Goal: Transaction & Acquisition: Purchase product/service

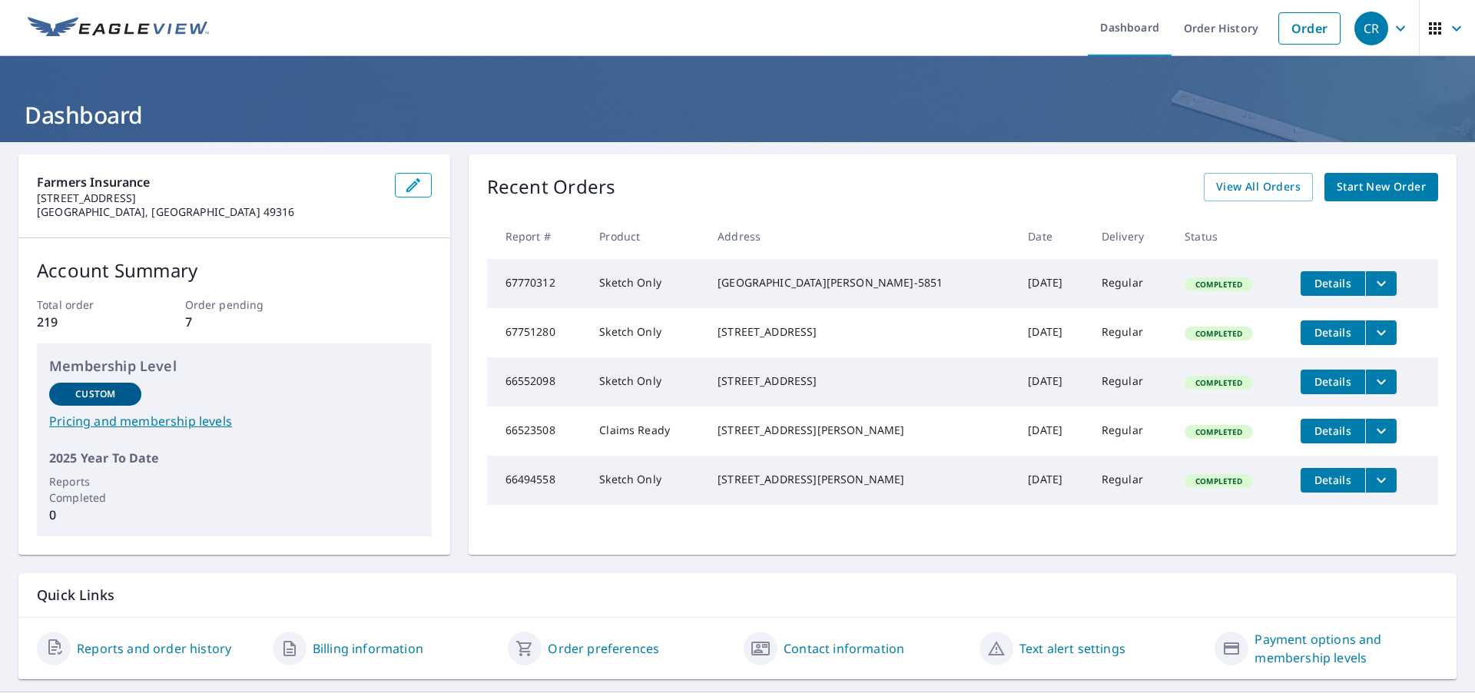
click at [1353, 193] on span "Start New Order" at bounding box center [1381, 186] width 89 height 19
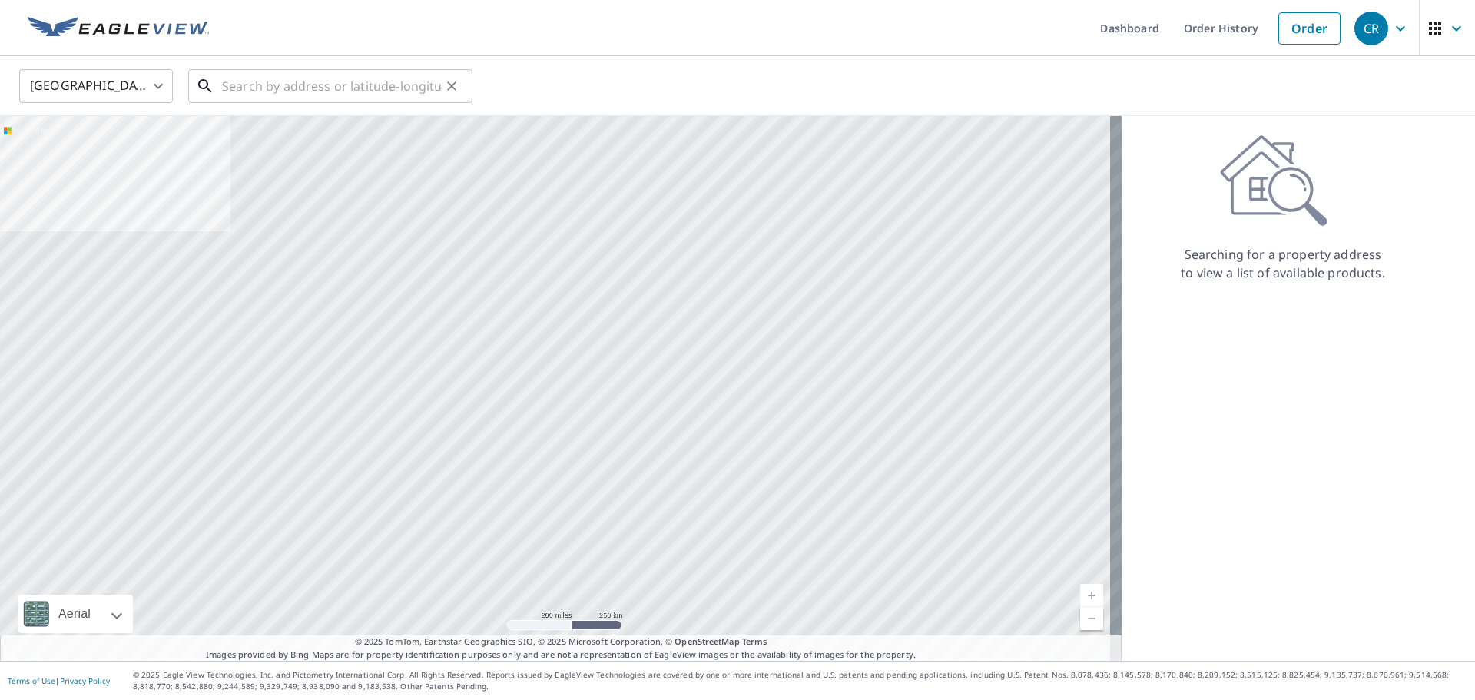
click at [267, 102] on div "​" at bounding box center [330, 86] width 284 height 34
click at [272, 87] on input "text" at bounding box center [331, 86] width 219 height 43
paste input "[STREET_ADDRESS]"
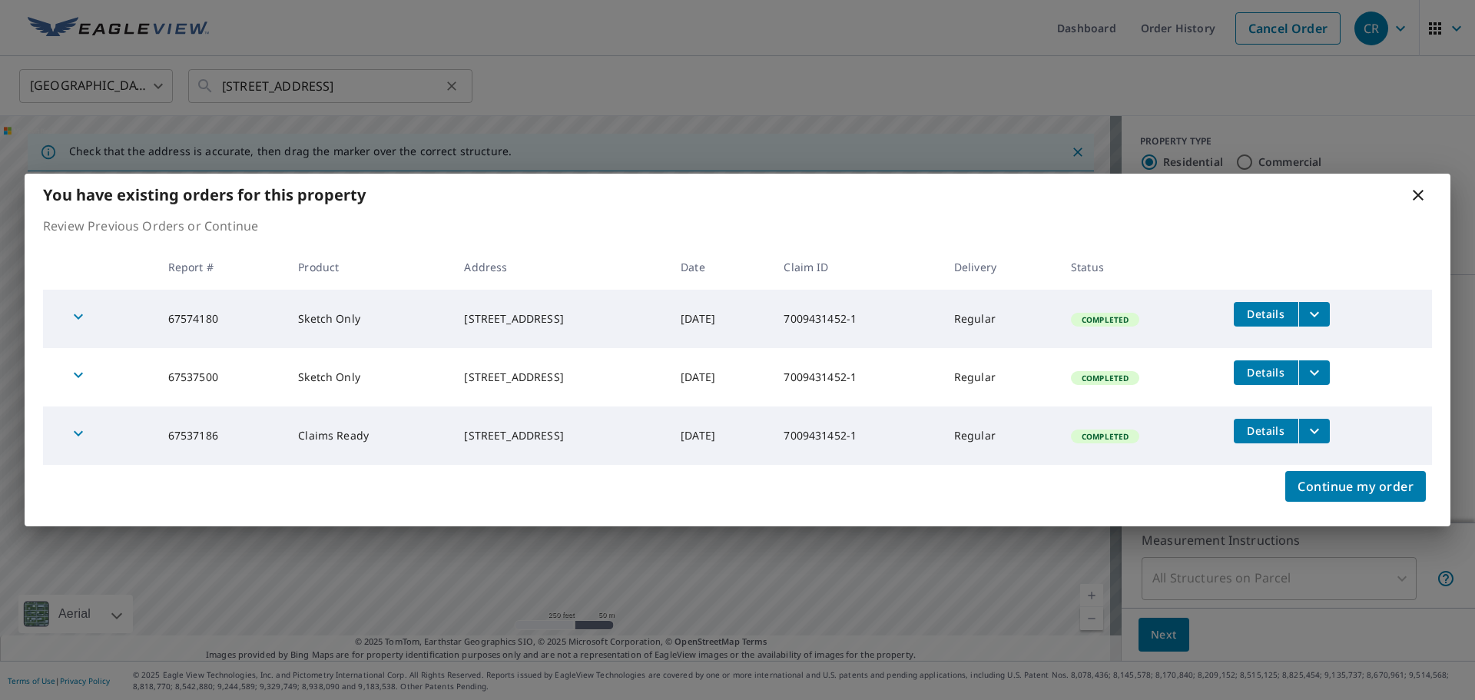
click at [292, 92] on div "You have existing orders for this property Review Previous Orders or Continue R…" at bounding box center [737, 350] width 1475 height 700
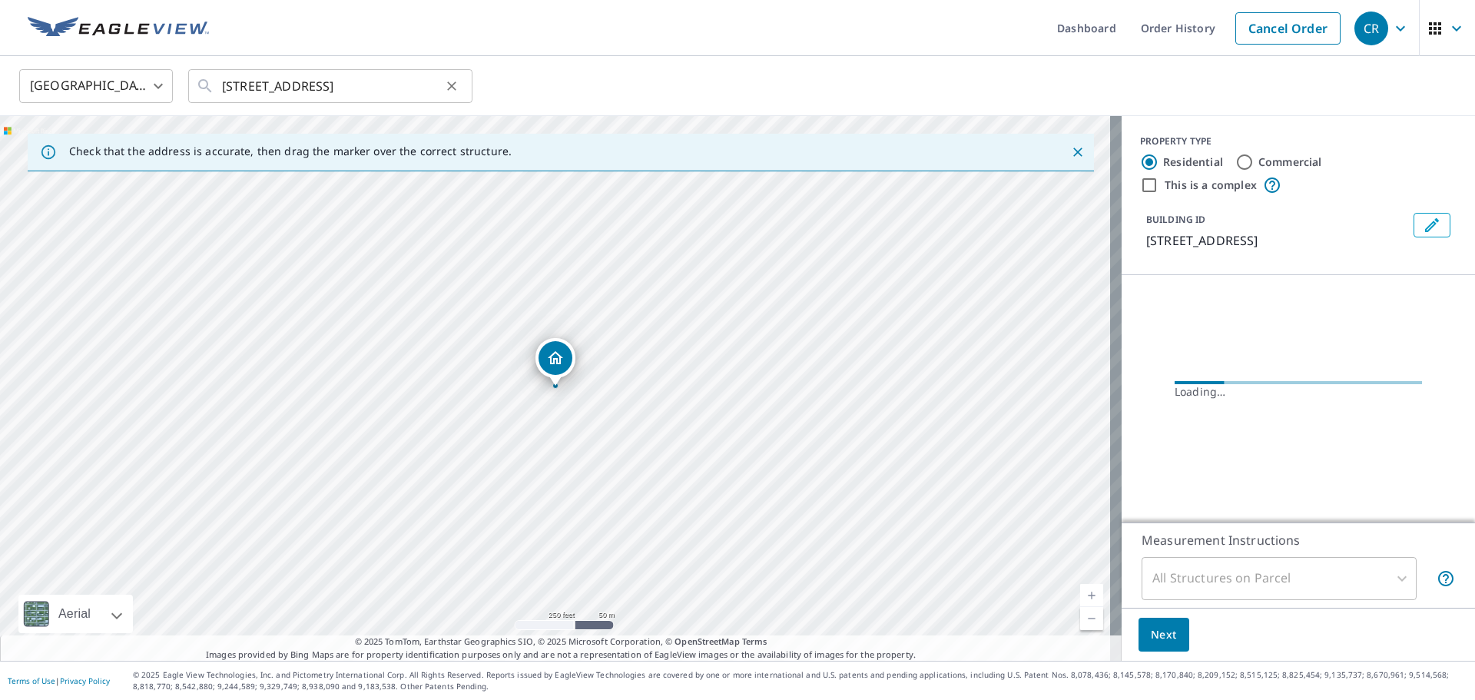
click at [292, 92] on div "You have existing orders for this property Review Previous Orders or Continue R…" at bounding box center [737, 350] width 1475 height 700
click at [292, 92] on input "[STREET_ADDRESS]" at bounding box center [331, 86] width 219 height 43
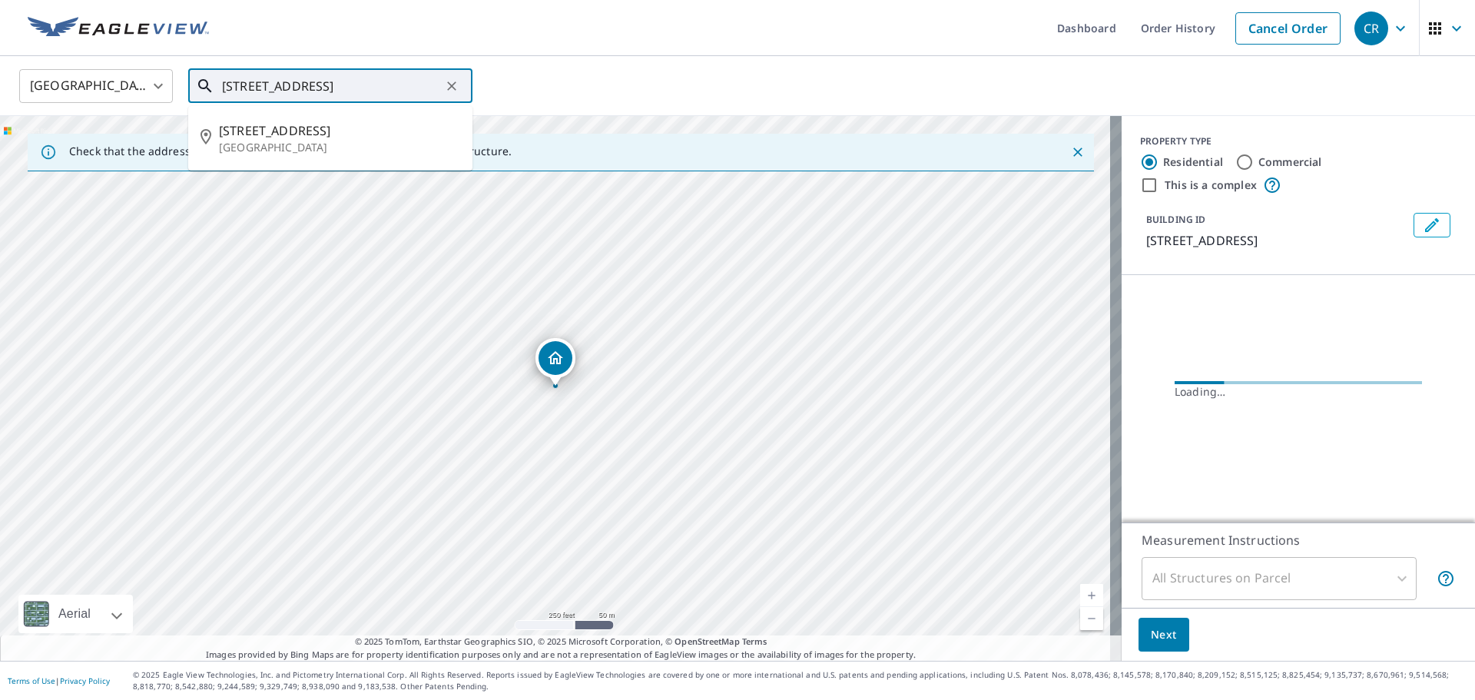
click at [292, 92] on input "[STREET_ADDRESS]" at bounding box center [331, 86] width 219 height 43
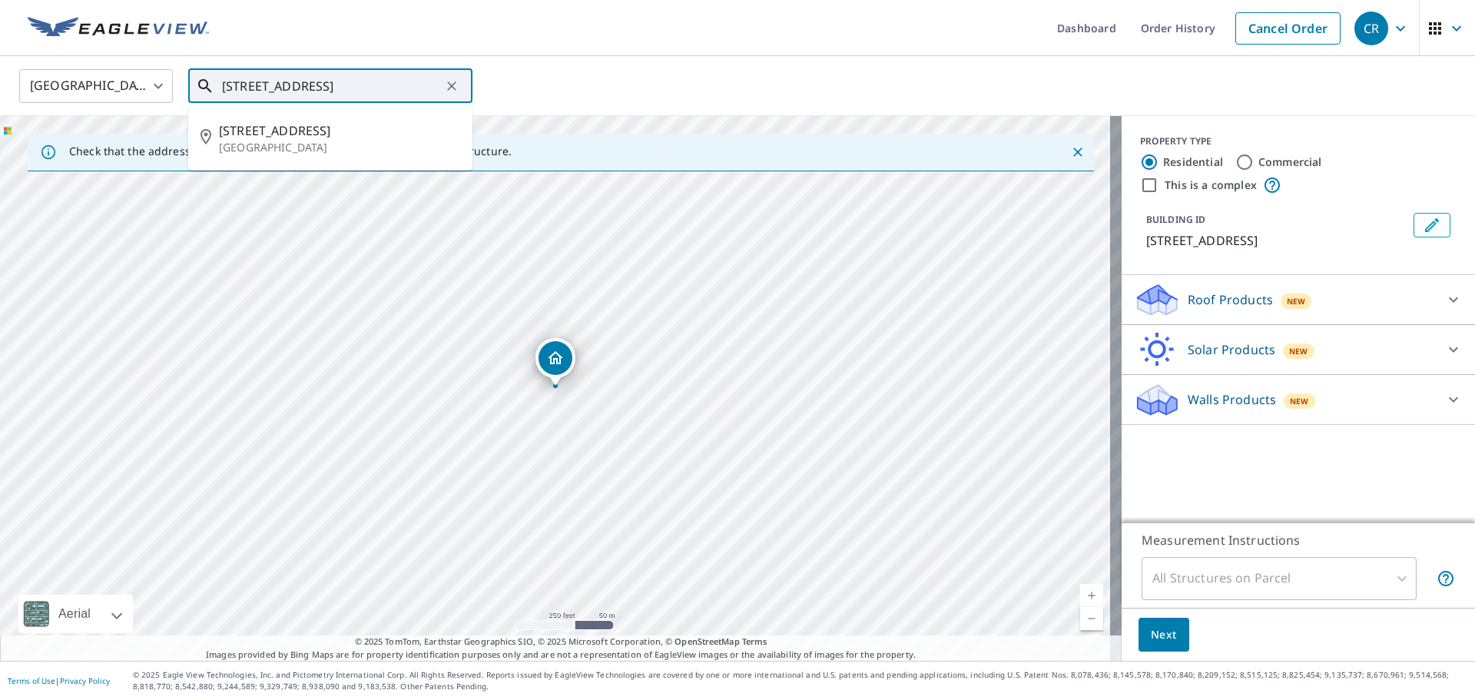
click at [292, 92] on input "[STREET_ADDRESS]" at bounding box center [331, 86] width 219 height 43
click at [312, 132] on span "[STREET_ADDRESS]" at bounding box center [339, 130] width 241 height 18
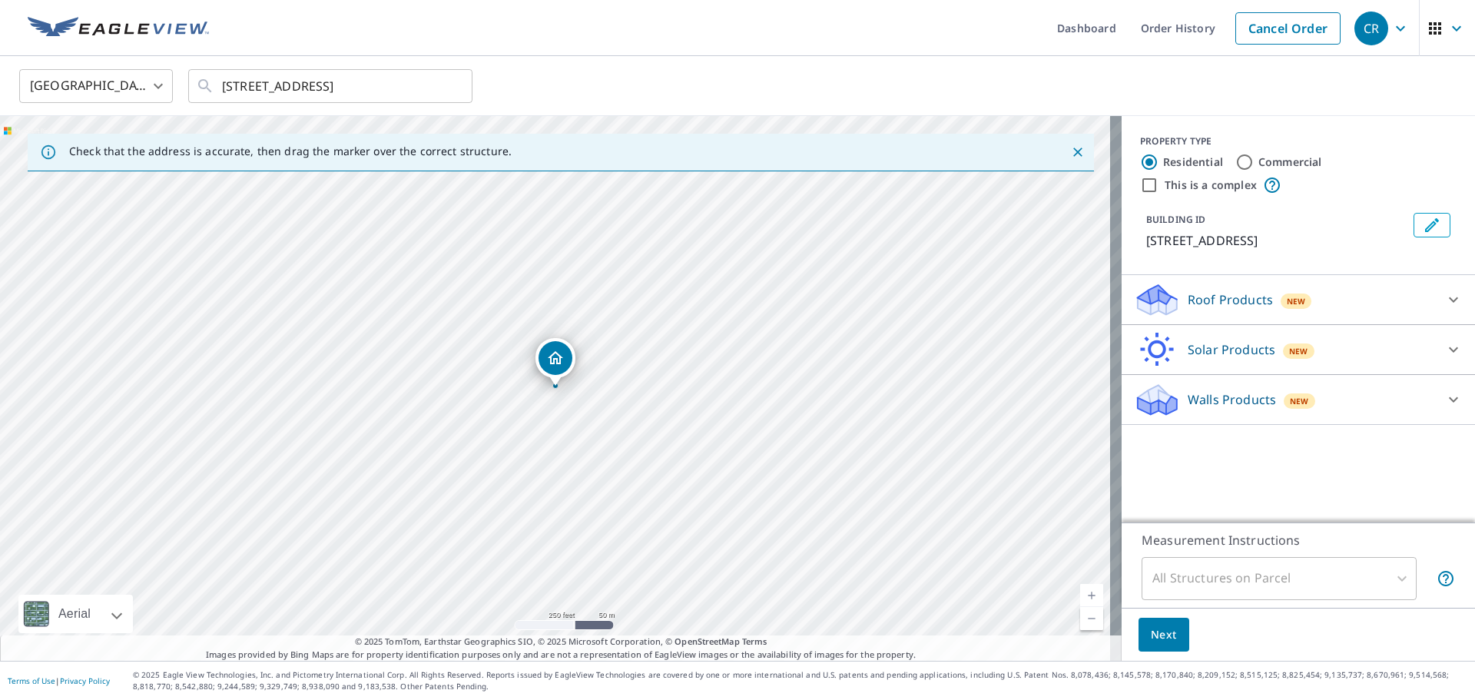
type input "[STREET_ADDRESS]"
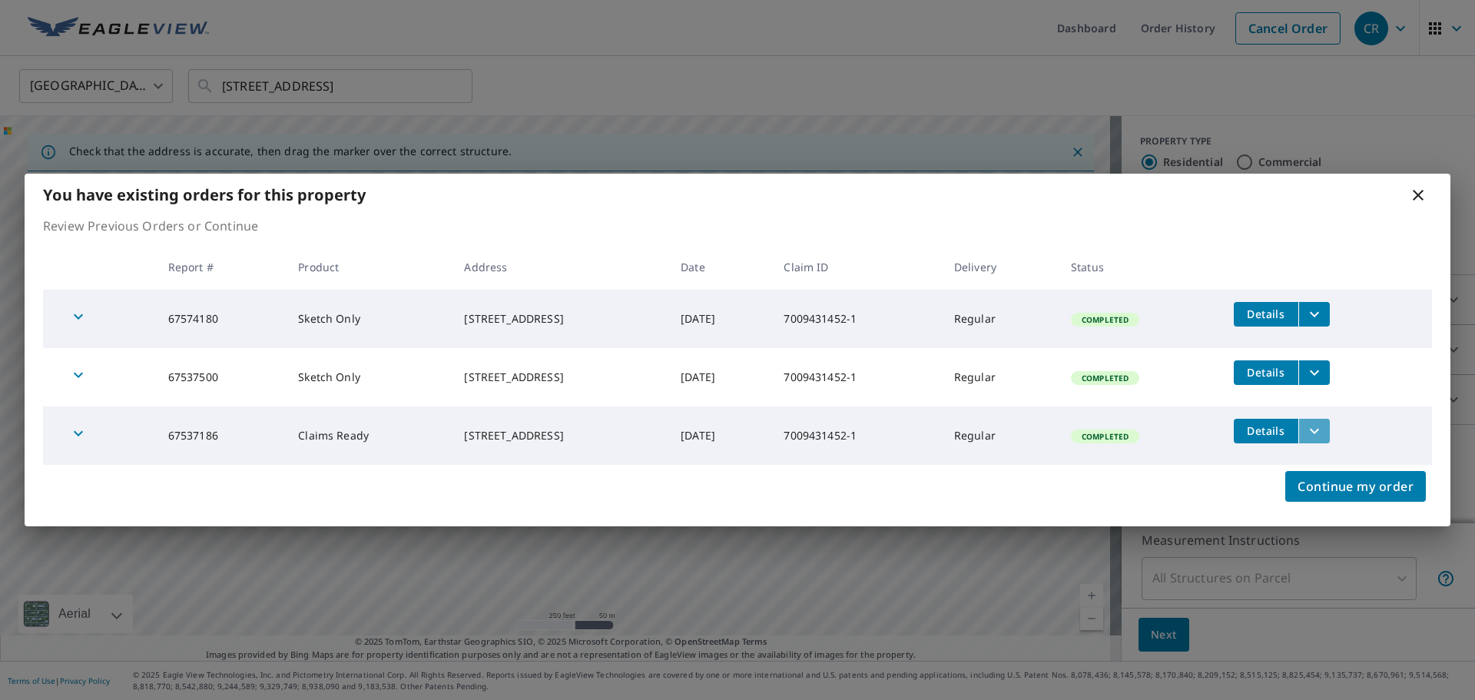
click at [1324, 440] on icon "filesDropdownBtn-67537186" at bounding box center [1314, 431] width 18 height 18
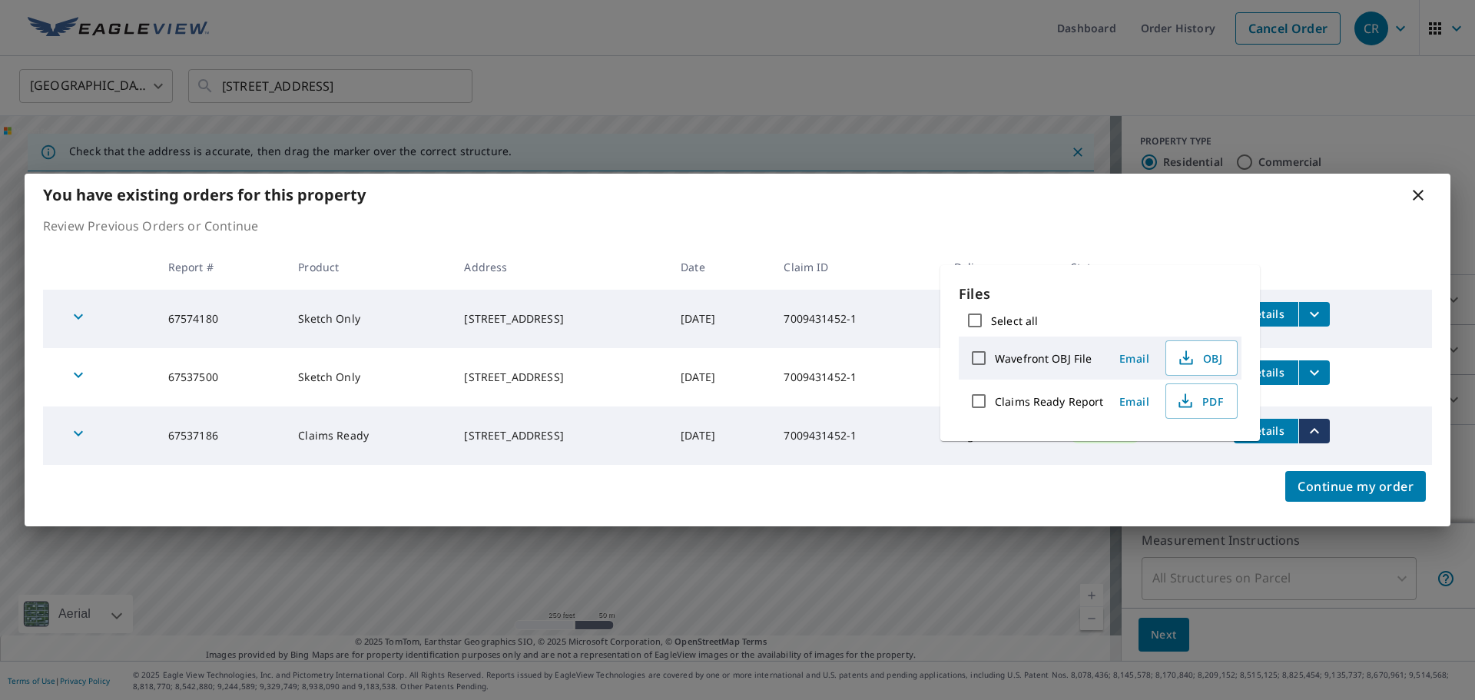
click at [1179, 490] on div "Continue my order" at bounding box center [738, 495] width 1426 height 61
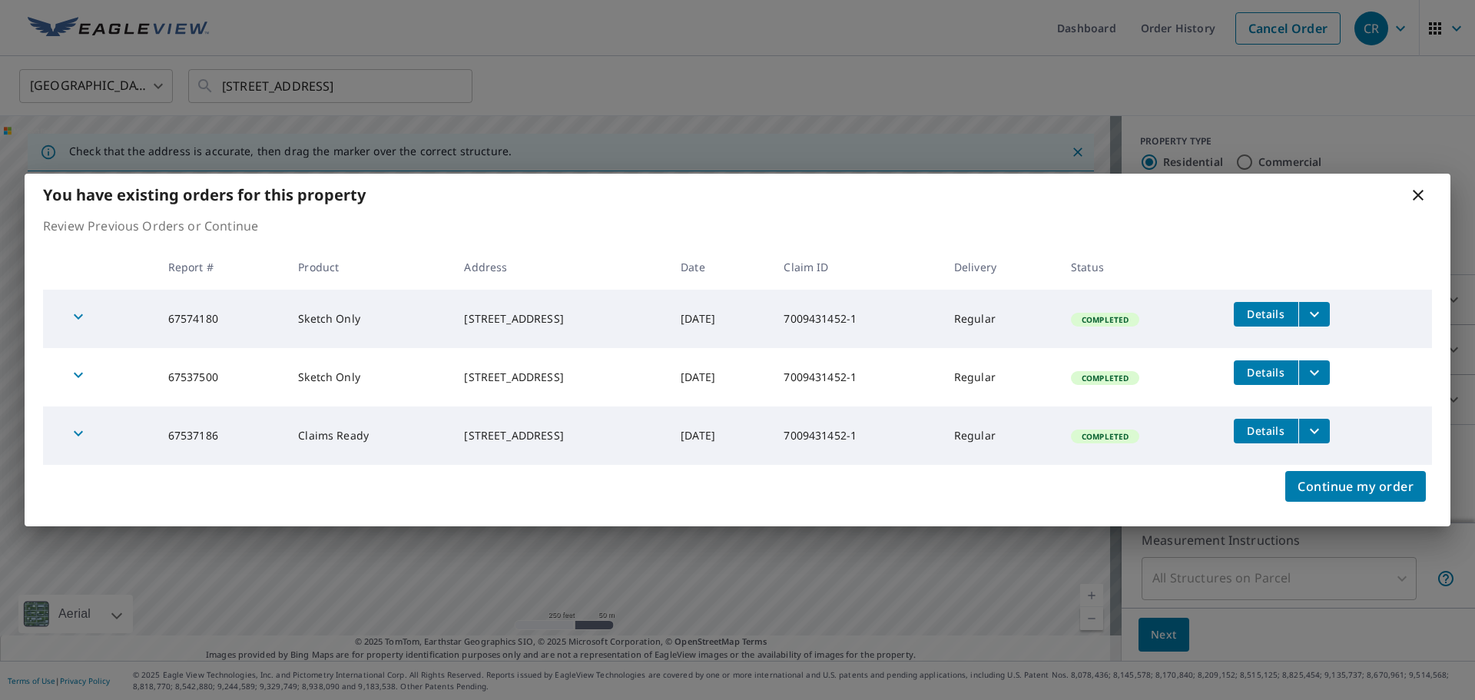
click at [1324, 382] on icon "filesDropdownBtn-67537500" at bounding box center [1314, 372] width 18 height 18
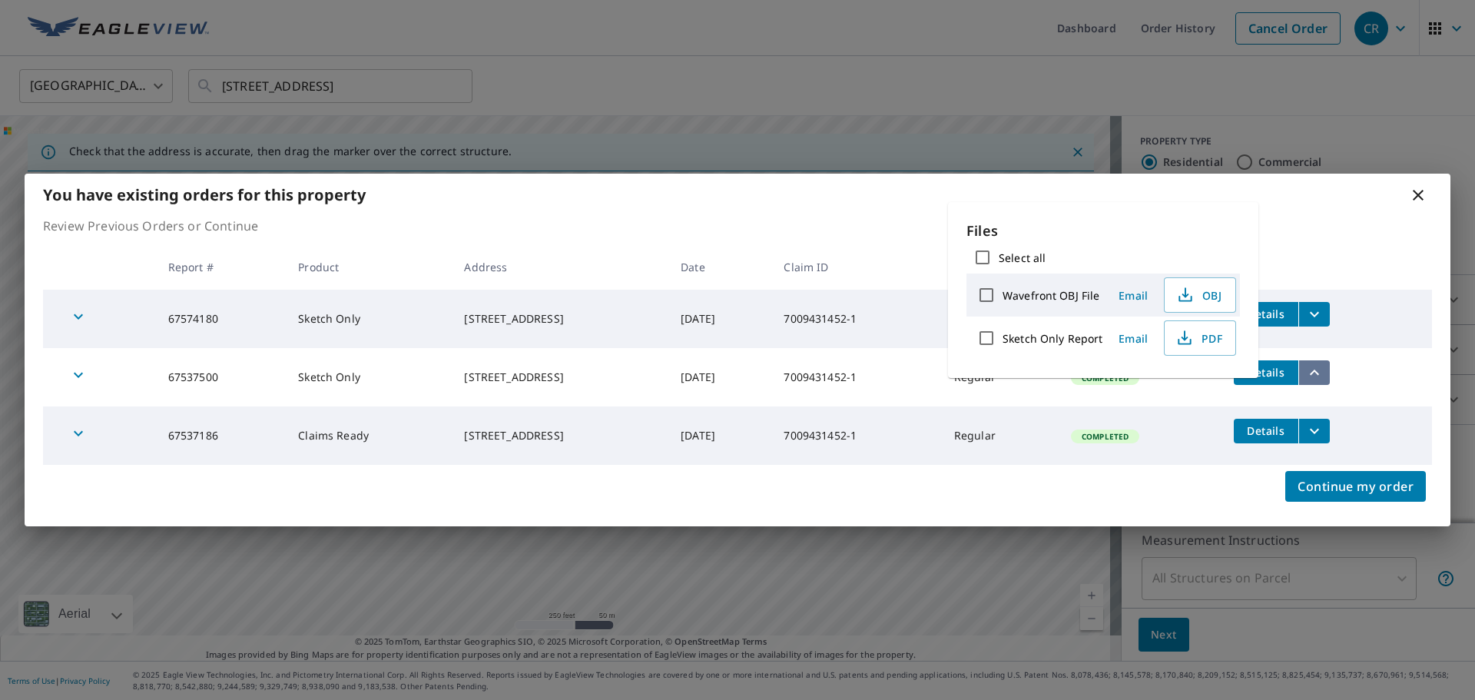
click at [1324, 382] on icon "filesDropdownBtn-67537500" at bounding box center [1314, 372] width 18 height 18
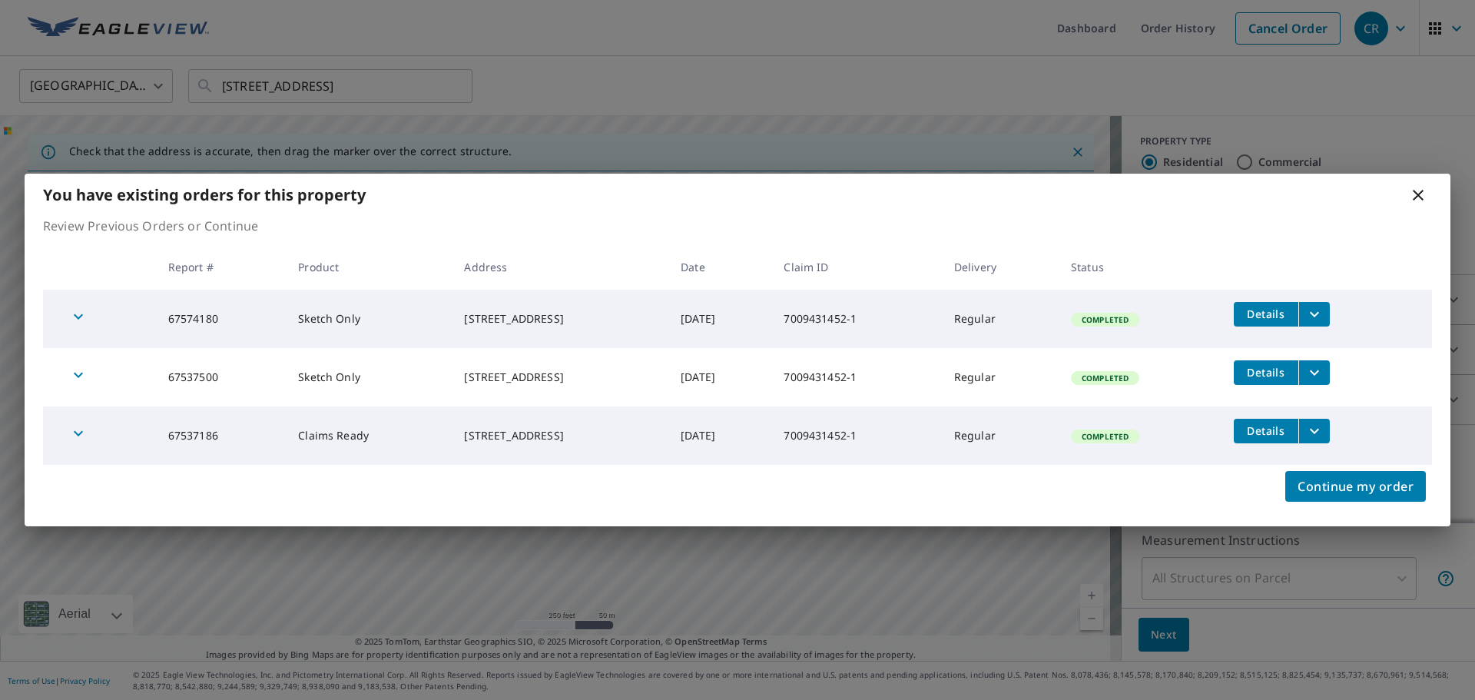
click at [1324, 321] on icon "filesDropdownBtn-67574180" at bounding box center [1314, 314] width 18 height 18
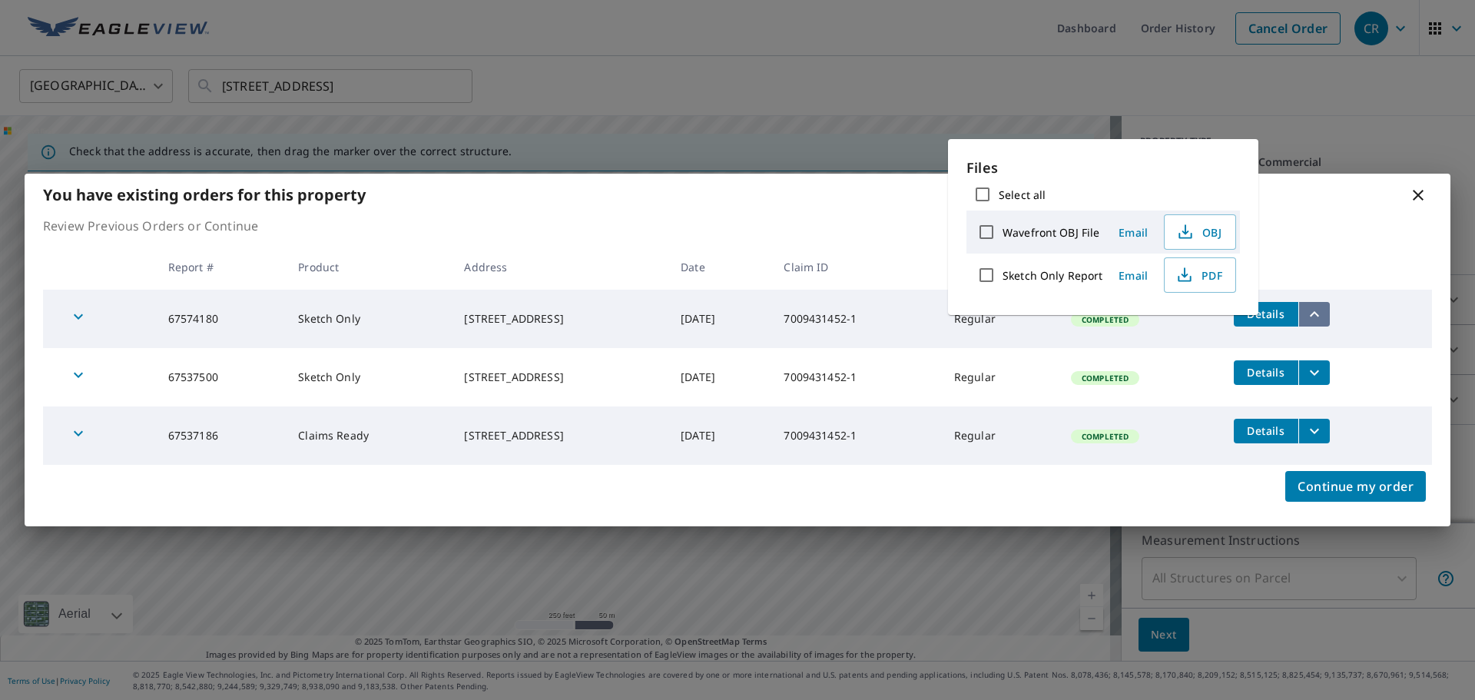
click at [1324, 321] on icon "filesDropdownBtn-67574180" at bounding box center [1314, 314] width 18 height 18
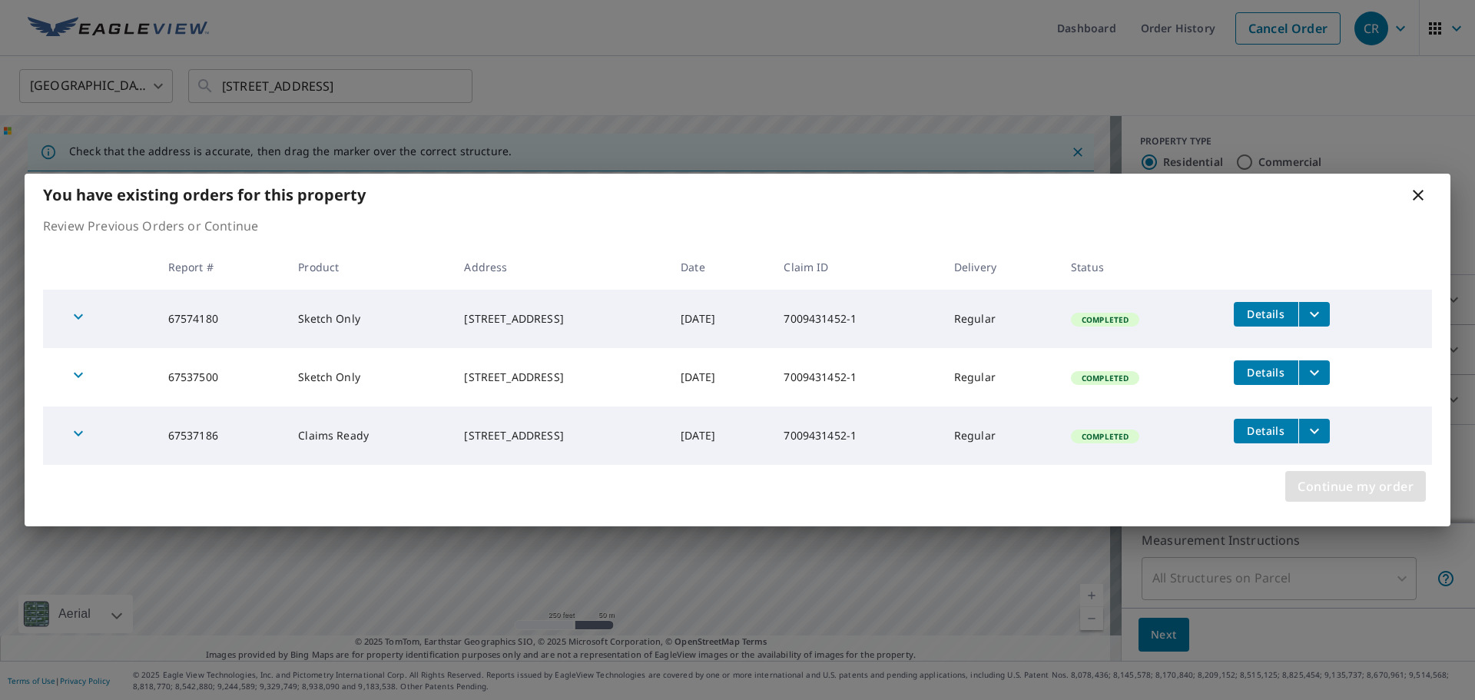
click at [1354, 489] on span "Continue my order" at bounding box center [1356, 487] width 116 height 22
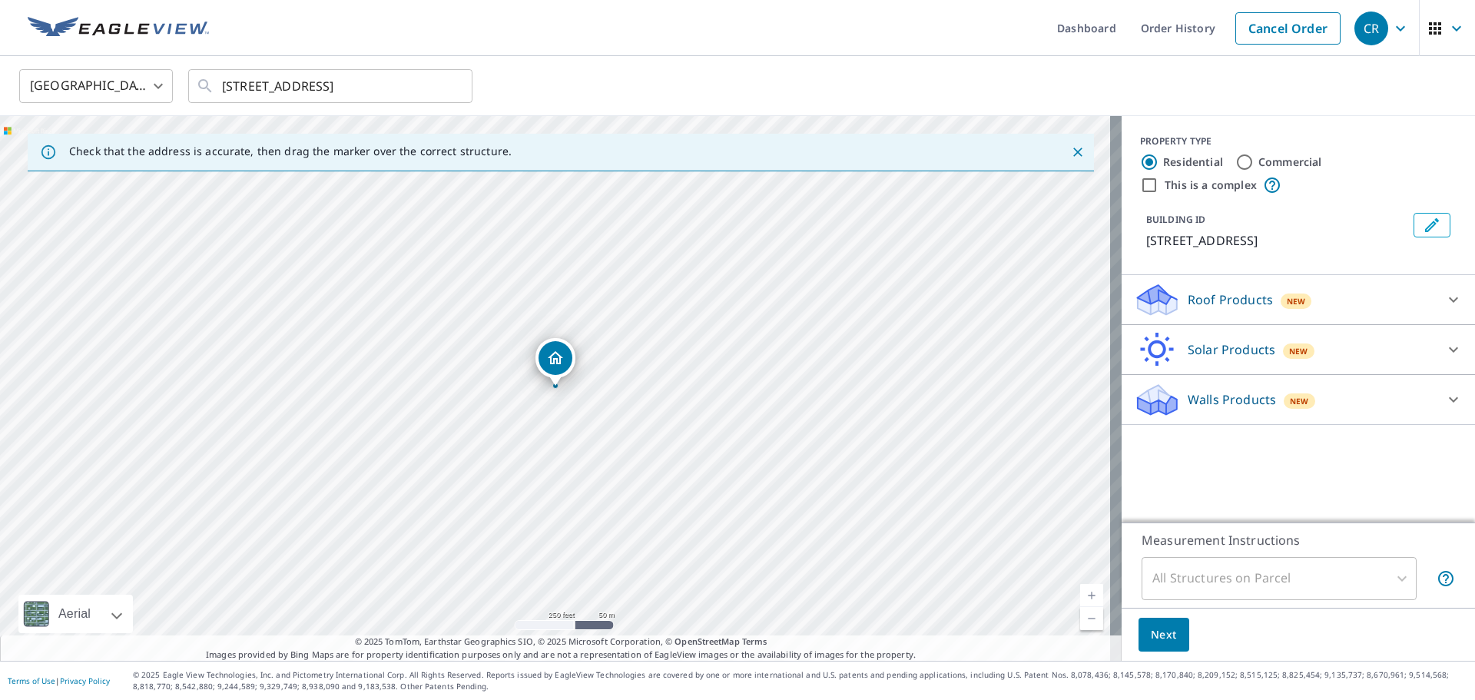
click at [1226, 418] on div "Walls Products New" at bounding box center [1284, 400] width 301 height 36
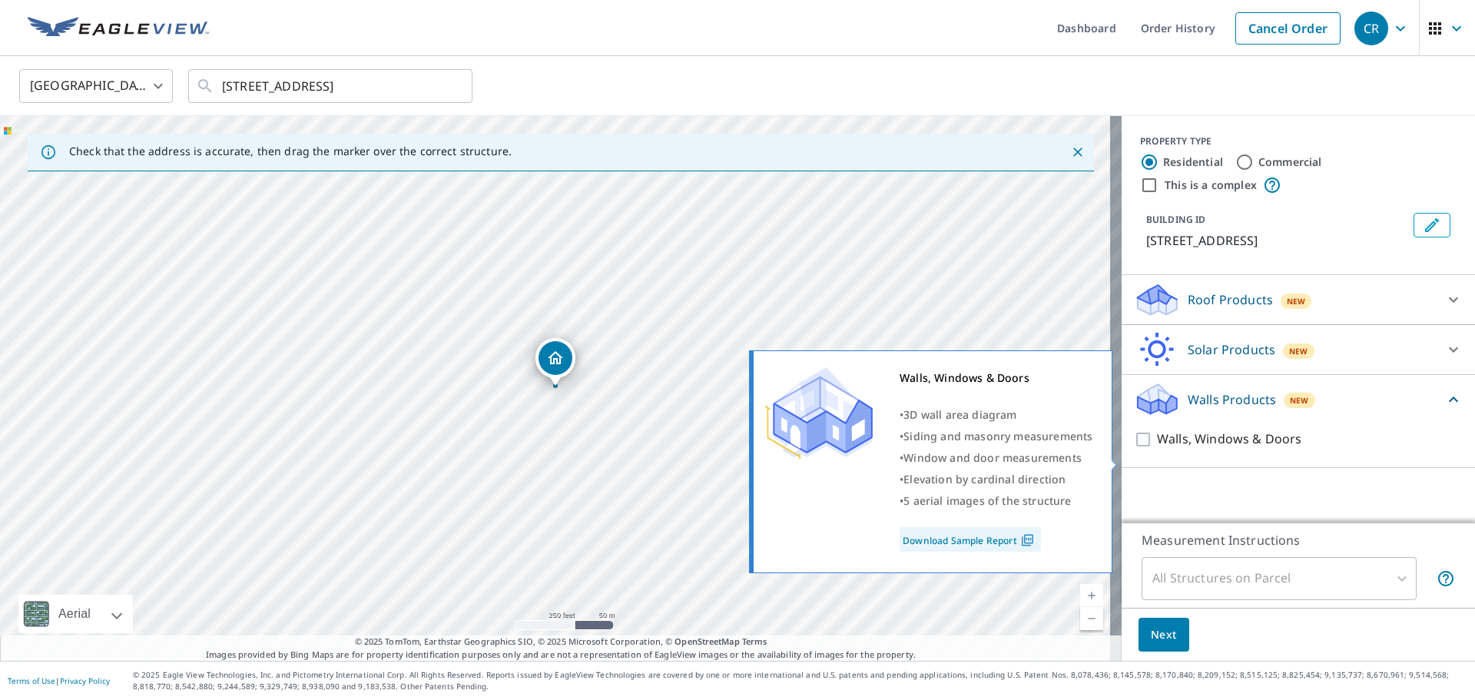
click at [1141, 449] on input "Walls, Windows & Doors" at bounding box center [1145, 439] width 23 height 18
checkbox input "true"
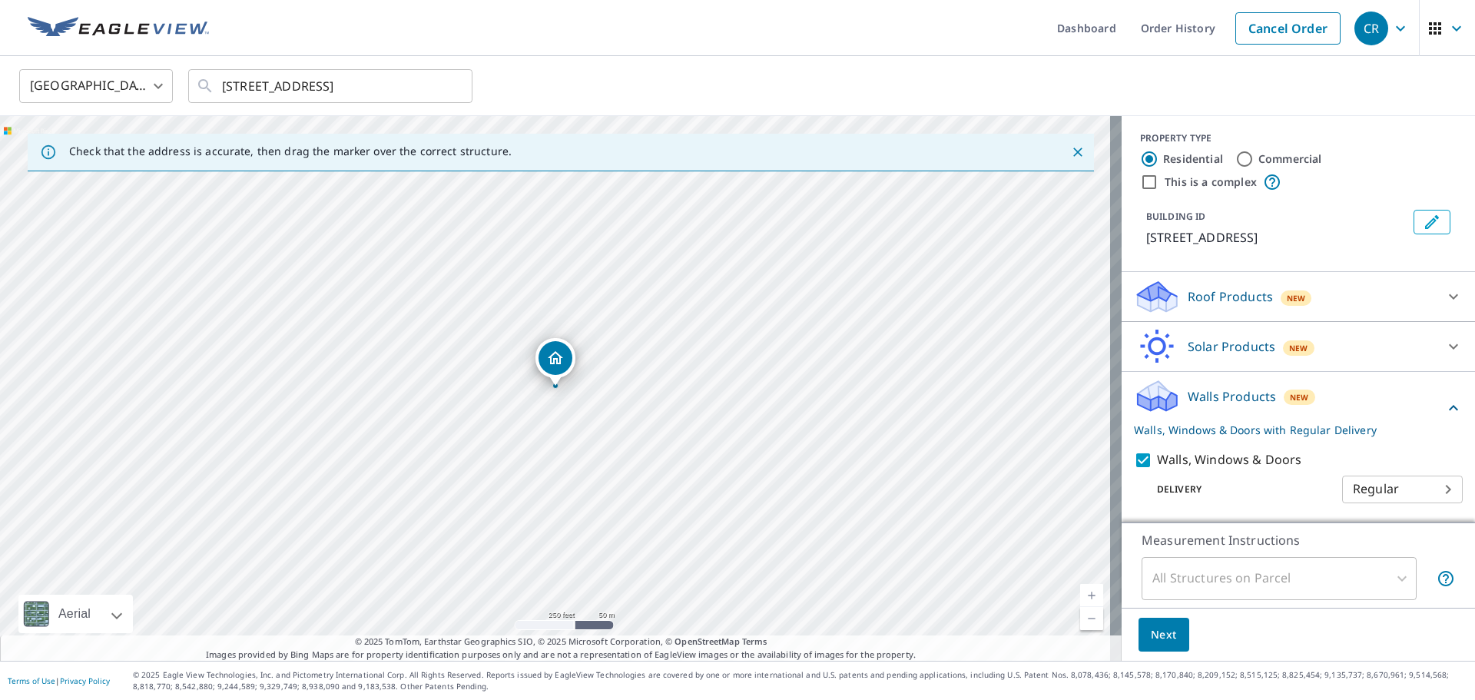
scroll to position [39, 0]
click at [1413, 473] on body "CR CR Dashboard Order History Cancel Order CR [GEOGRAPHIC_DATA] [GEOGRAPHIC_DAT…" at bounding box center [737, 350] width 1475 height 700
click at [1413, 473] on ul "Regular" at bounding box center [1379, 473] width 121 height 40
click at [1259, 466] on div at bounding box center [737, 350] width 1475 height 700
click at [1421, 483] on body "CR CR Dashboard Order History Cancel Order CR [GEOGRAPHIC_DATA] [GEOGRAPHIC_DAT…" at bounding box center [737, 350] width 1475 height 700
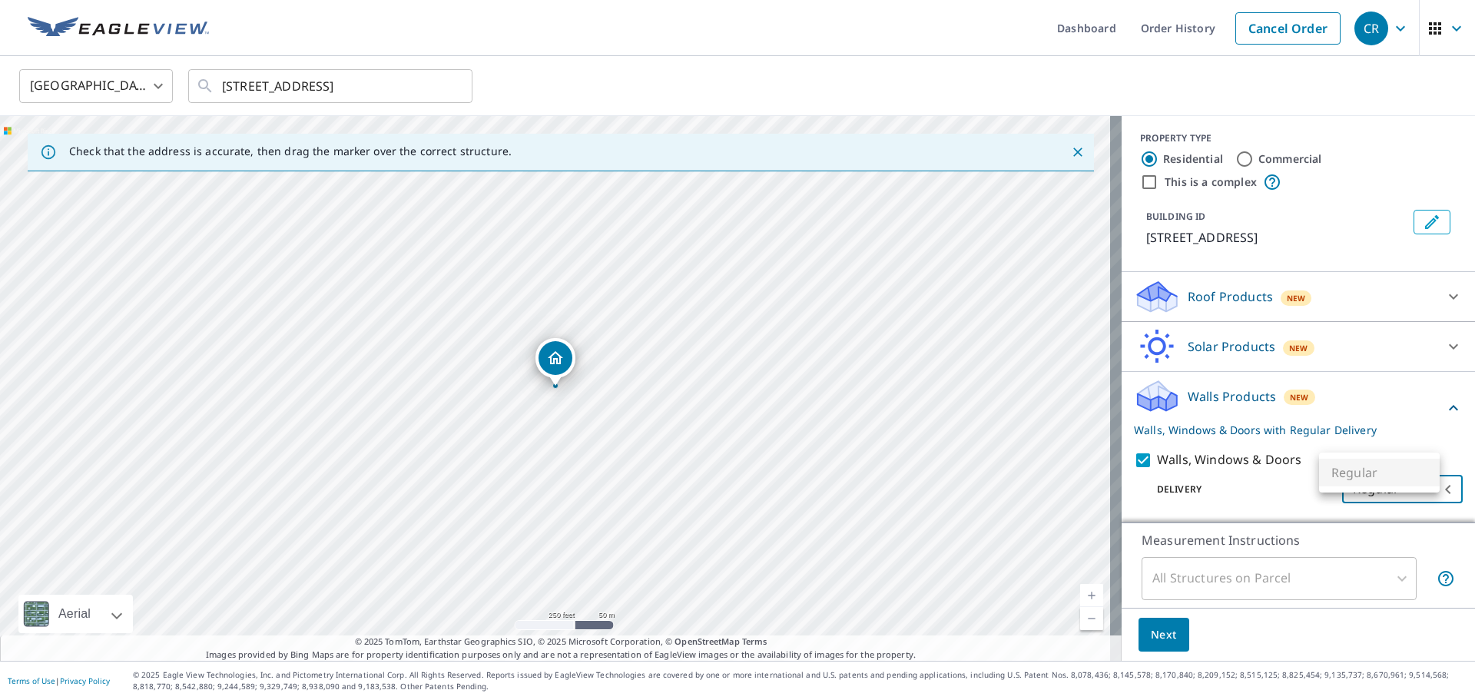
click at [1193, 477] on div at bounding box center [737, 350] width 1475 height 700
click at [1163, 631] on span "Next" at bounding box center [1164, 634] width 26 height 19
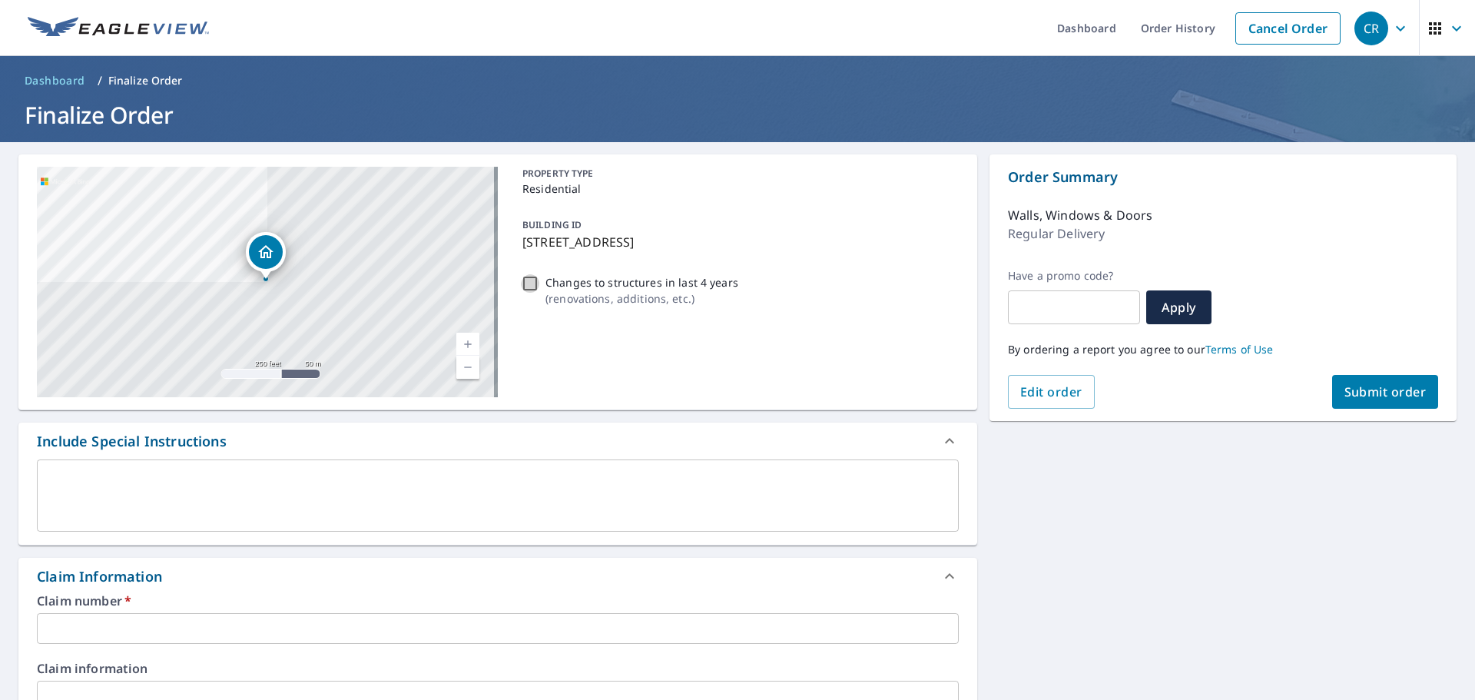
click at [526, 293] on input "Changes to structures in last 4 years ( renovations, additions, etc. )" at bounding box center [530, 283] width 18 height 18
checkbox input "true"
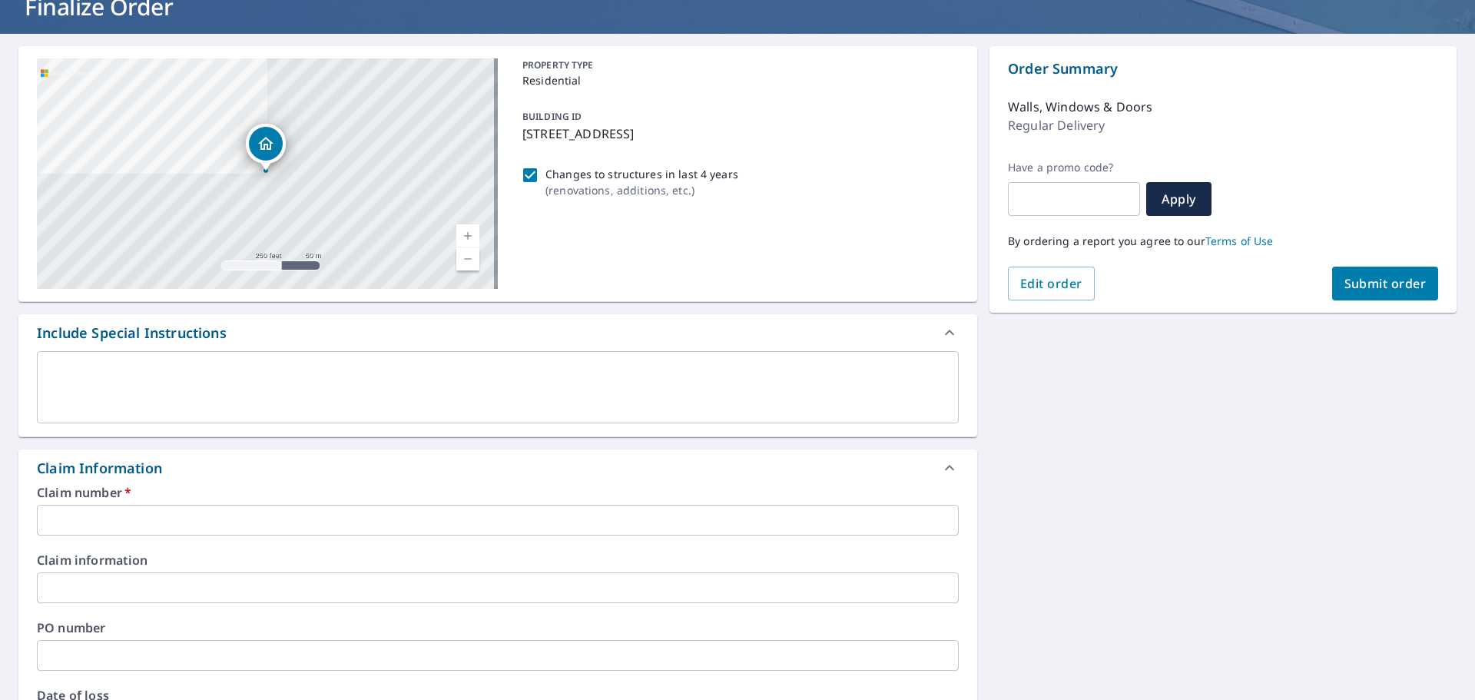
scroll to position [154, 0]
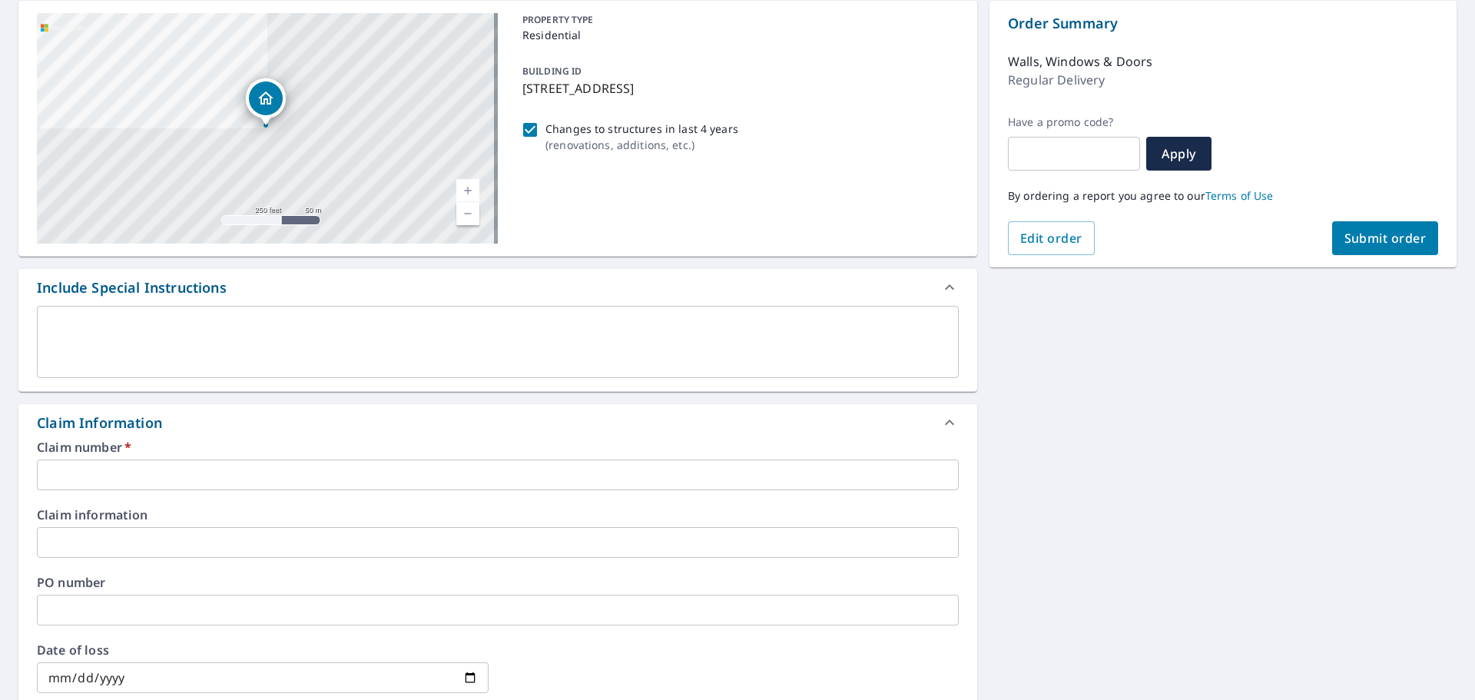
click at [163, 490] on input "text" at bounding box center [498, 474] width 922 height 31
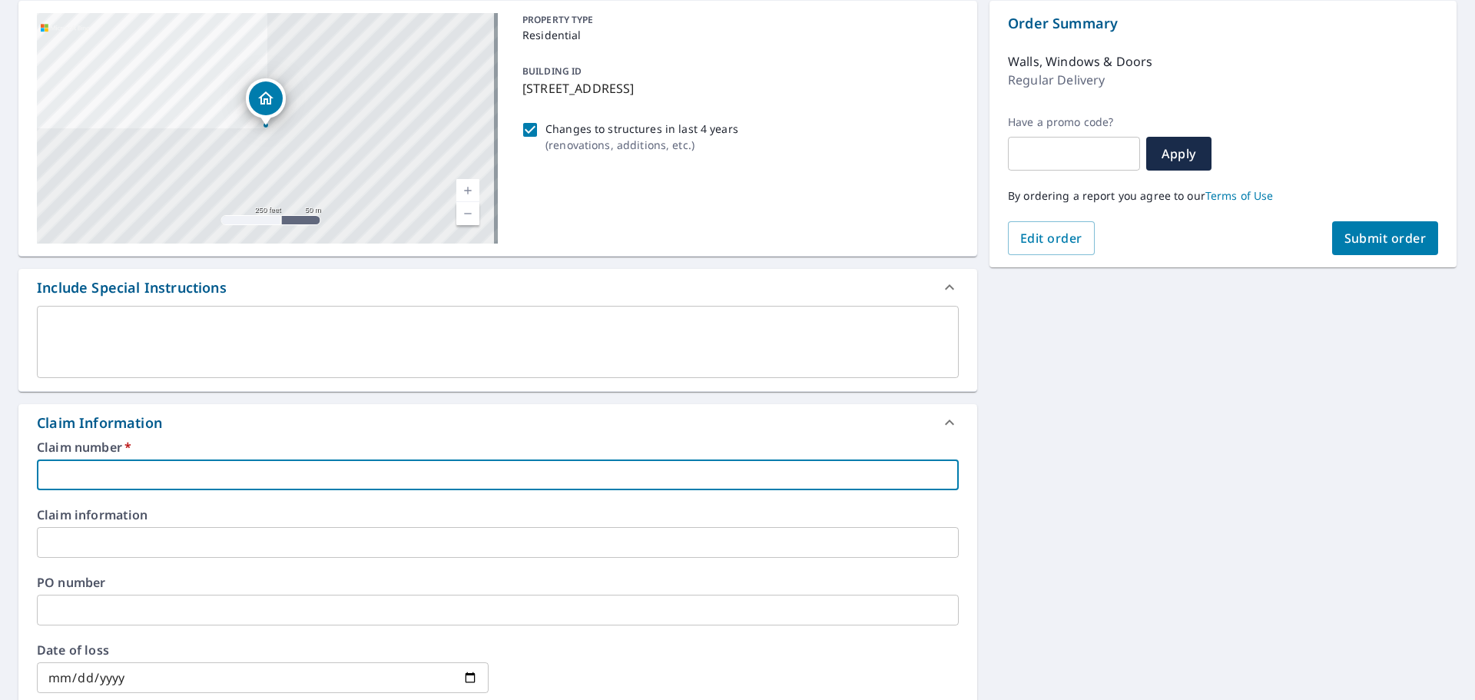
paste input "7009431452-1"
click at [47, 490] on input "7009431452-1-1" at bounding box center [498, 474] width 922 height 31
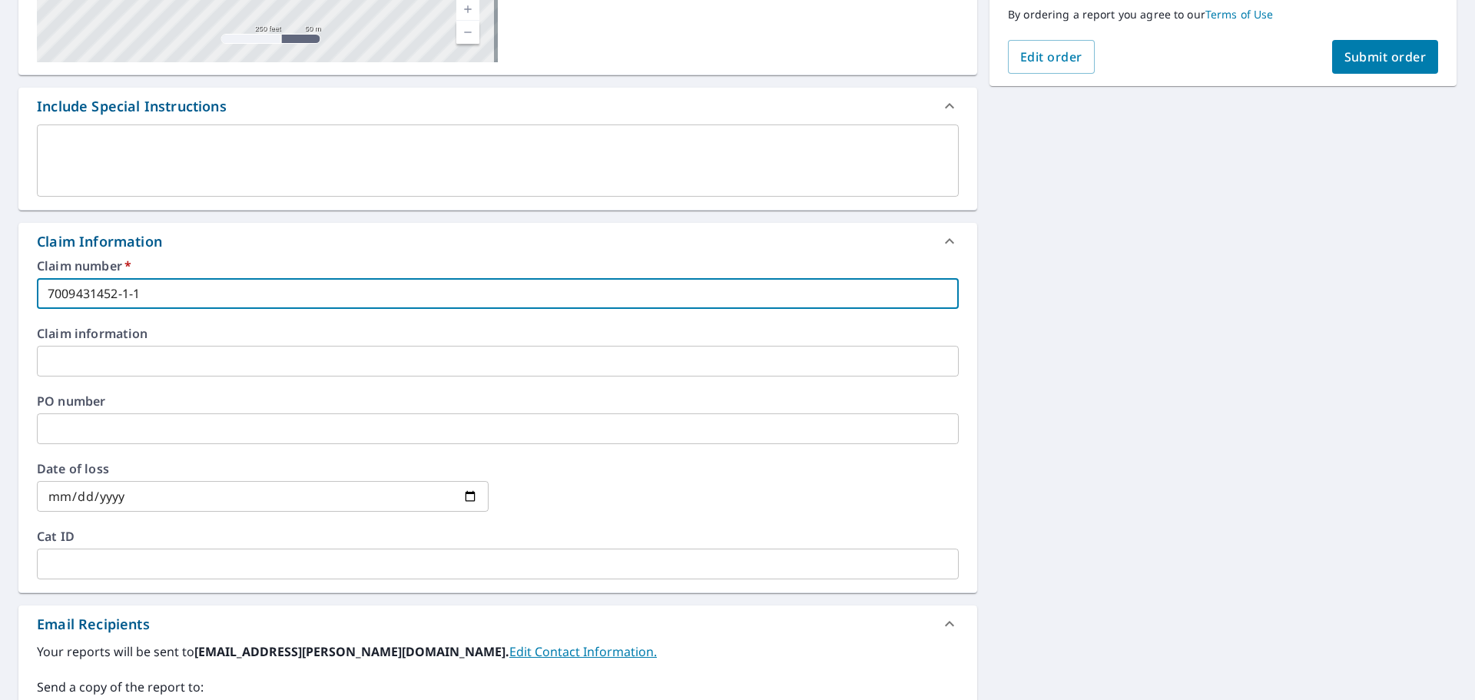
scroll to position [384, 0]
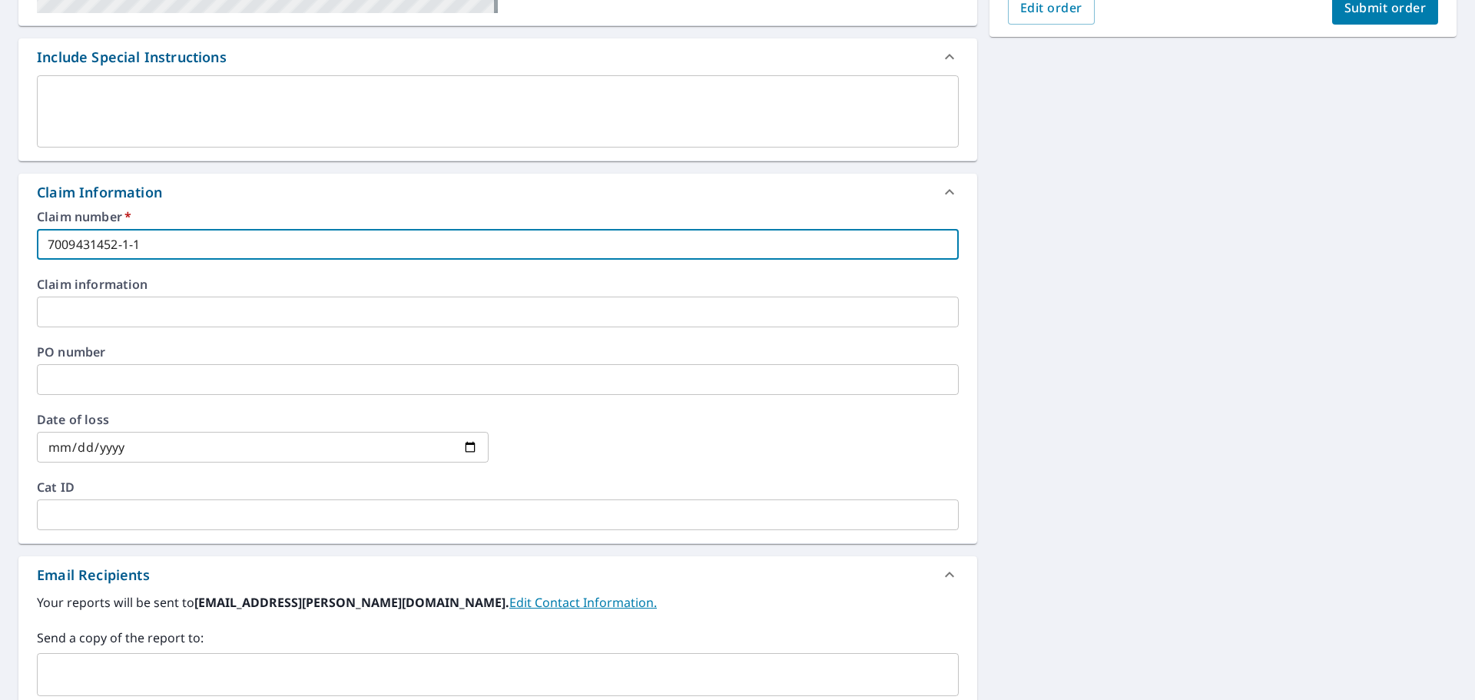
type input "7009431452-1-1"
click at [463, 463] on input "date" at bounding box center [263, 447] width 452 height 31
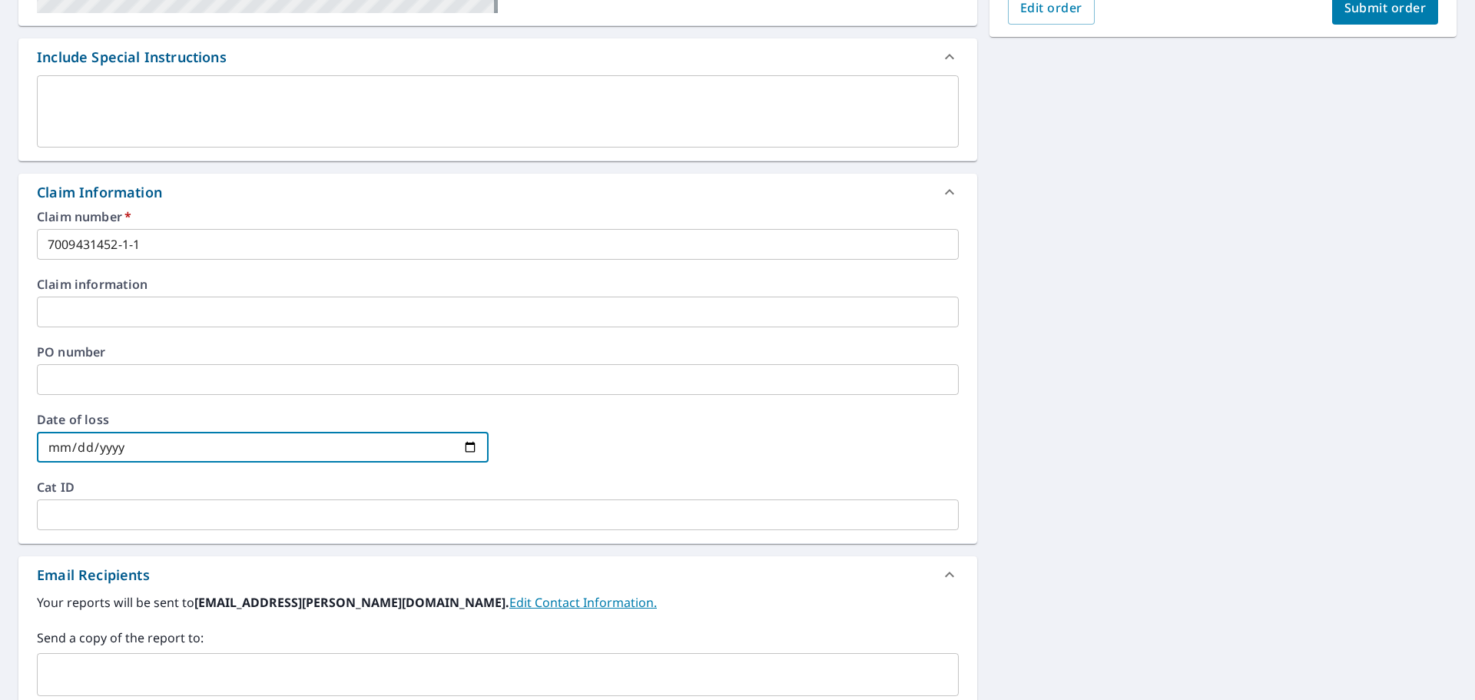
type input "[DATE]"
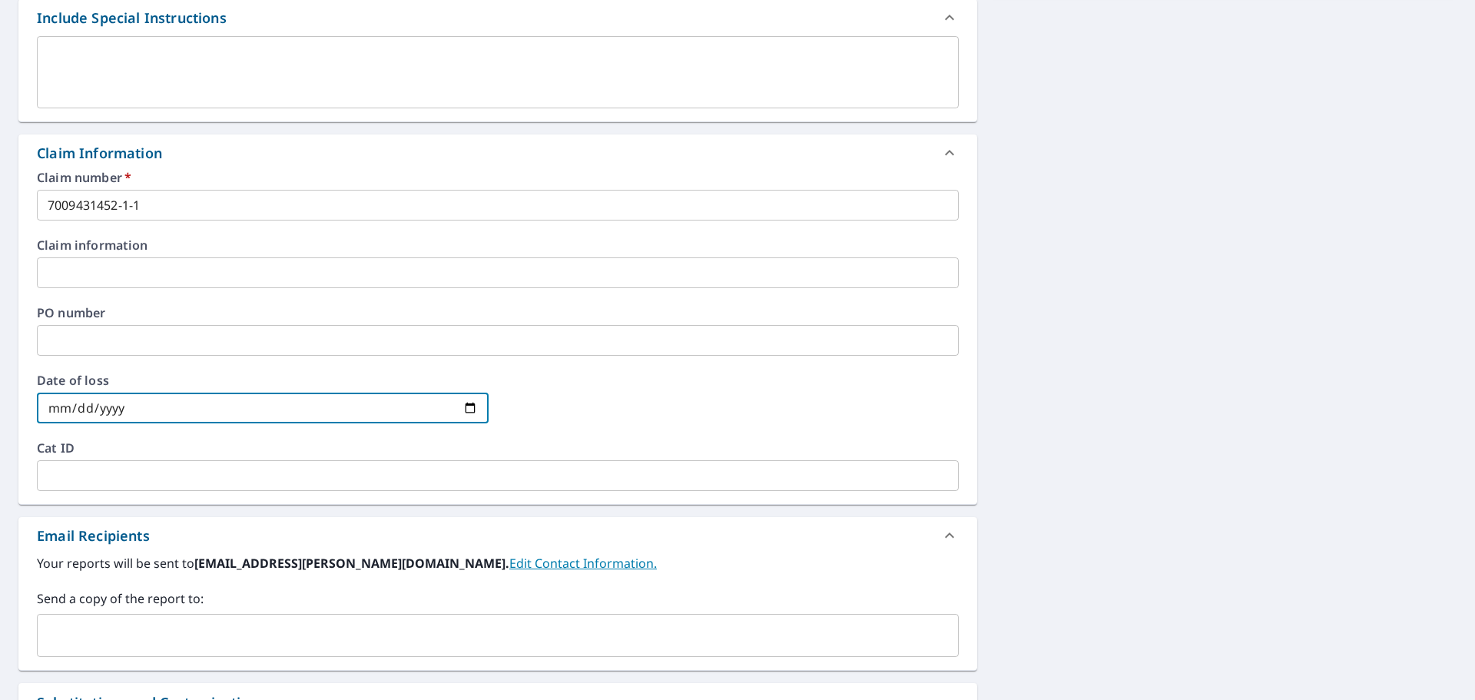
scroll to position [461, 0]
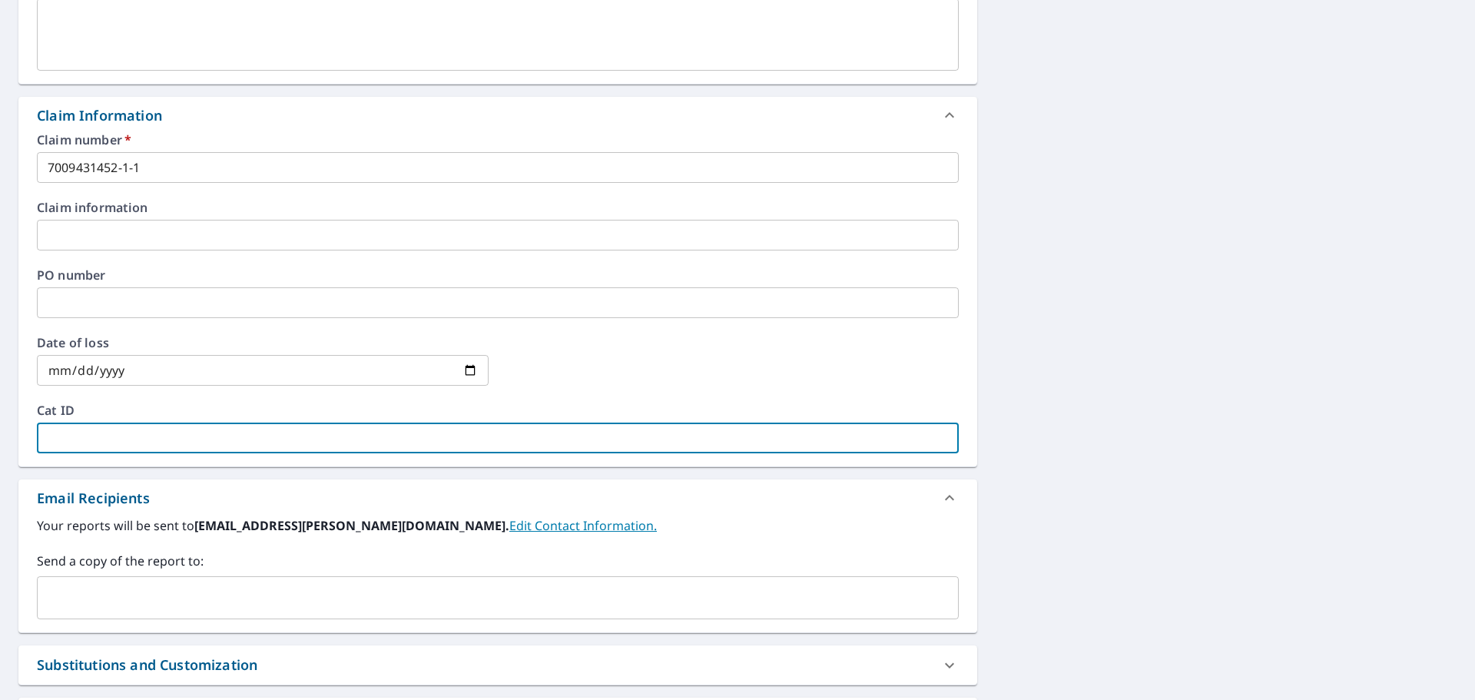
click at [93, 453] on input "text" at bounding box center [498, 438] width 922 height 31
type input "SR1"
click at [646, 404] on div at bounding box center [733, 371] width 452 height 68
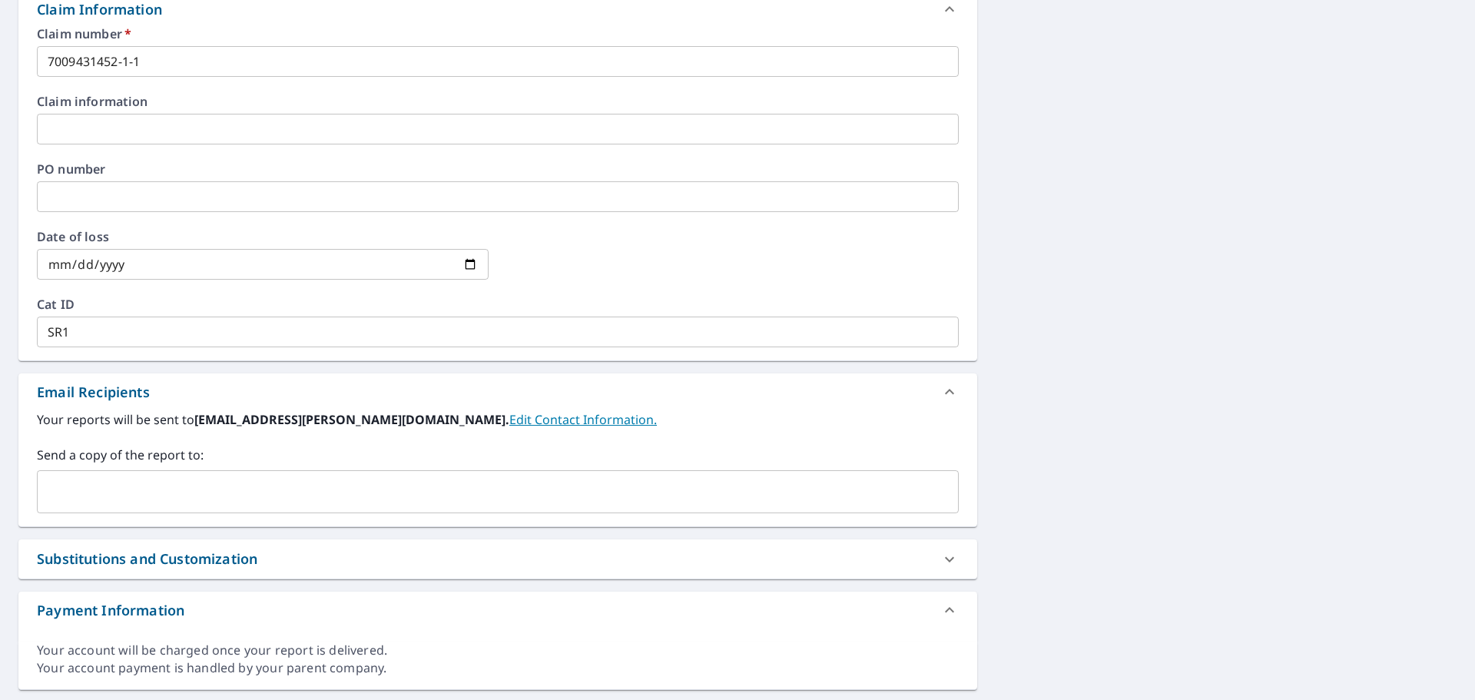
scroll to position [615, 0]
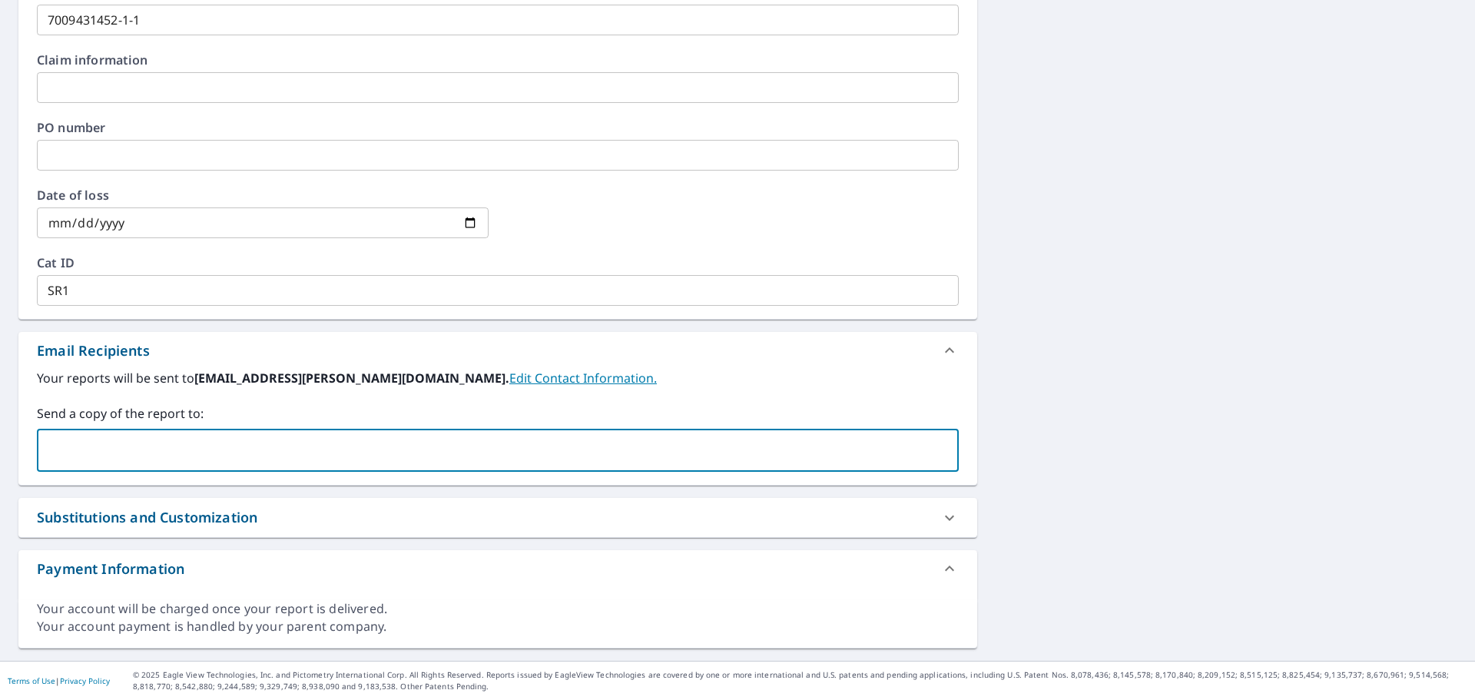
click at [563, 465] on input "text" at bounding box center [486, 450] width 885 height 29
paste input "[EMAIL_ADDRESS][PERSON_NAME][DOMAIN_NAME]"
type input "[EMAIL_ADDRESS][PERSON_NAME][DOMAIN_NAME]"
click at [717, 441] on div "Your reports will be sent to [PERSON_NAME][EMAIL_ADDRESS][PERSON_NAME][DOMAIN_N…" at bounding box center [498, 420] width 922 height 103
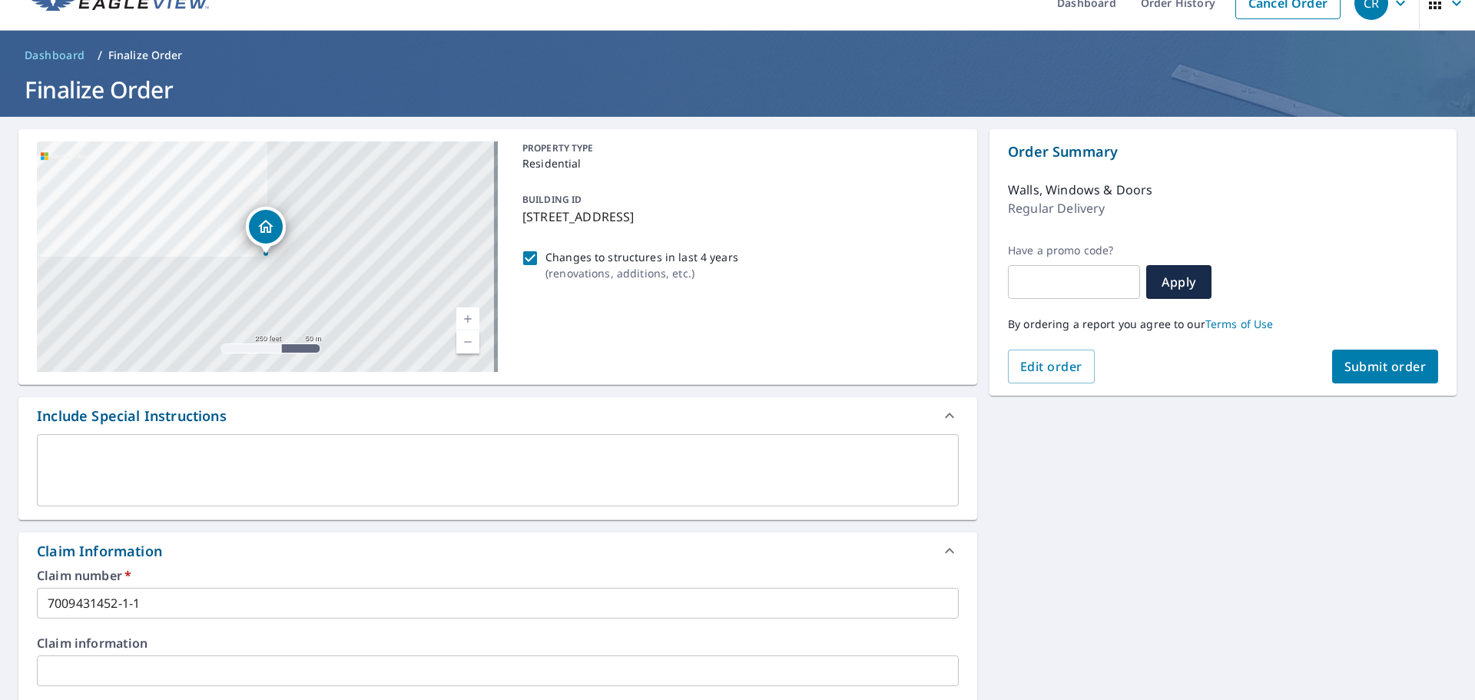
scroll to position [0, 0]
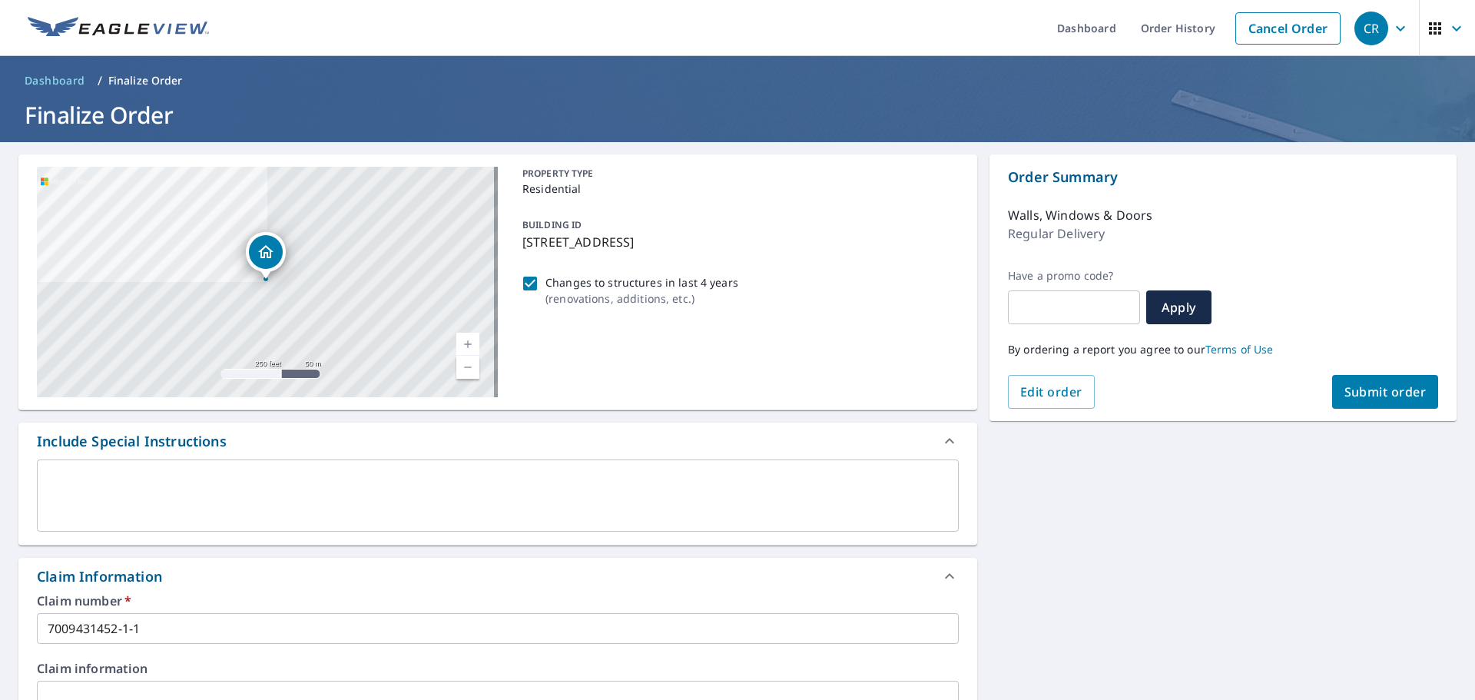
click at [1377, 387] on span "Submit order" at bounding box center [1386, 391] width 82 height 17
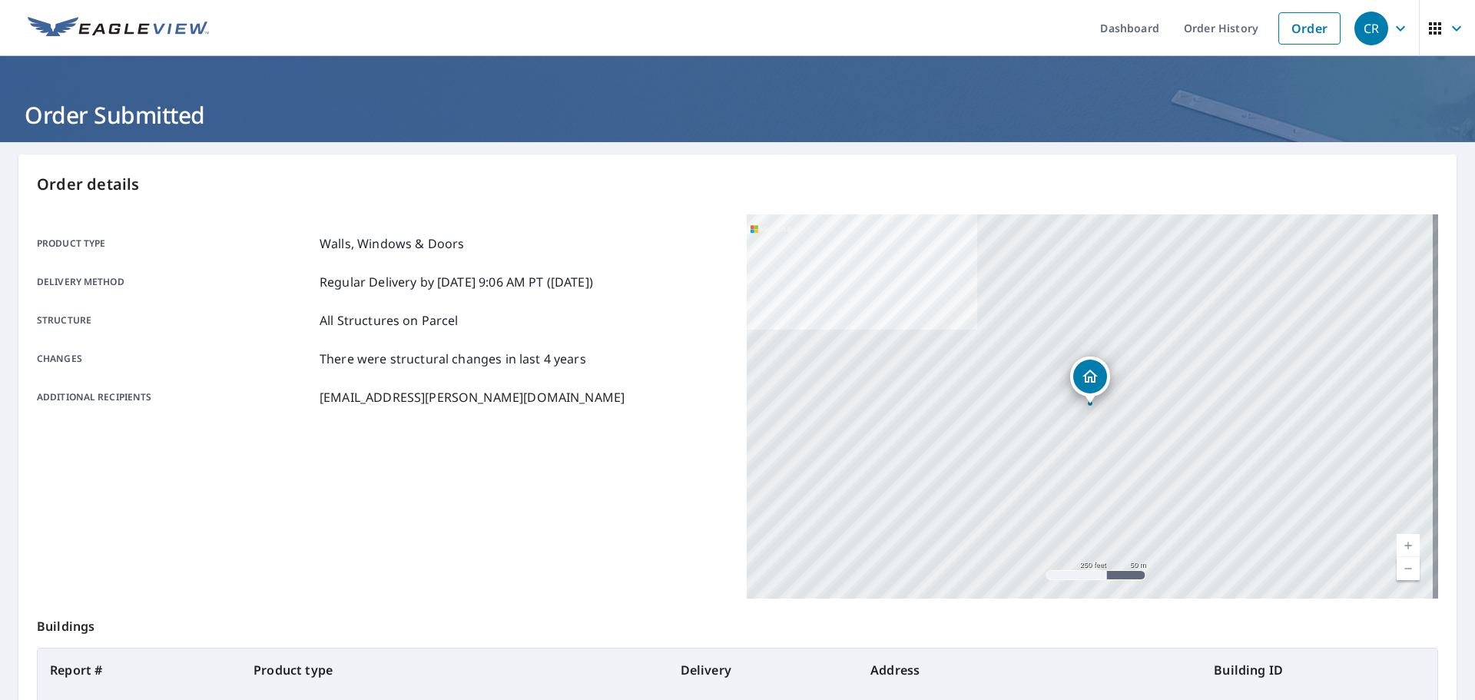
click at [1392, 25] on icon "button" at bounding box center [1401, 28] width 18 height 18
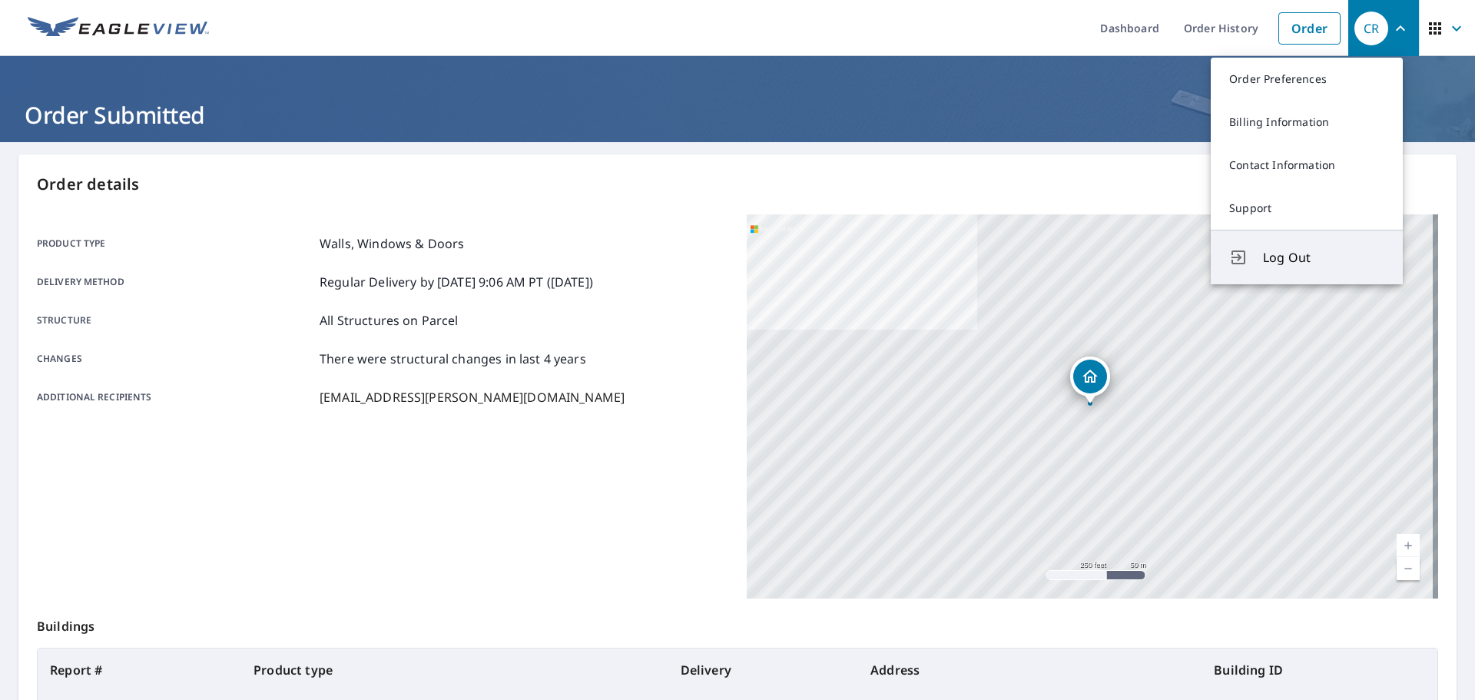
click at [1311, 265] on span "Log Out" at bounding box center [1323, 257] width 121 height 18
